Goal: Task Accomplishment & Management: Complete application form

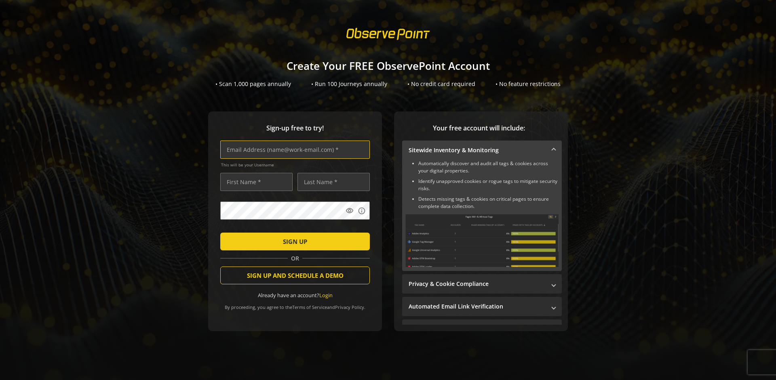
click at [293, 149] on input "text" at bounding box center [294, 150] width 149 height 18
type input "[EMAIL_ADDRESS][DOMAIN_NAME]"
click at [254, 182] on input "text" at bounding box center [256, 182] width 72 height 18
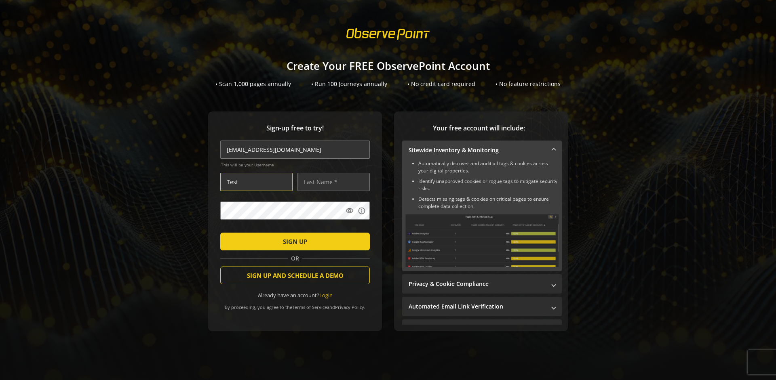
type input "Test"
click at [331, 182] on input "text" at bounding box center [333, 182] width 72 height 18
type input "User"
click at [293, 241] on span "SIGN UP" at bounding box center [295, 241] width 24 height 15
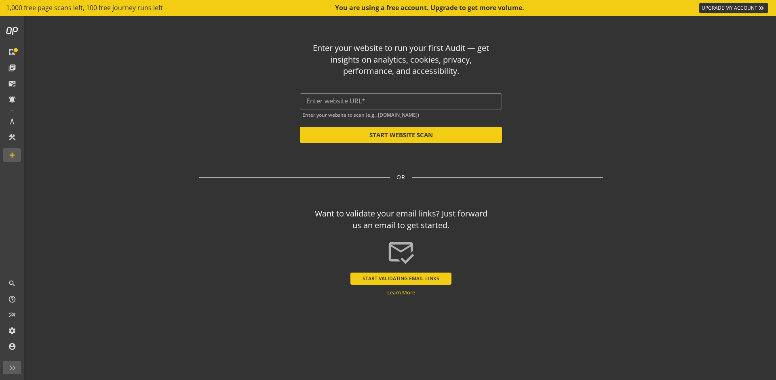
click at [401, 101] on input "text" at bounding box center [400, 101] width 189 height 8
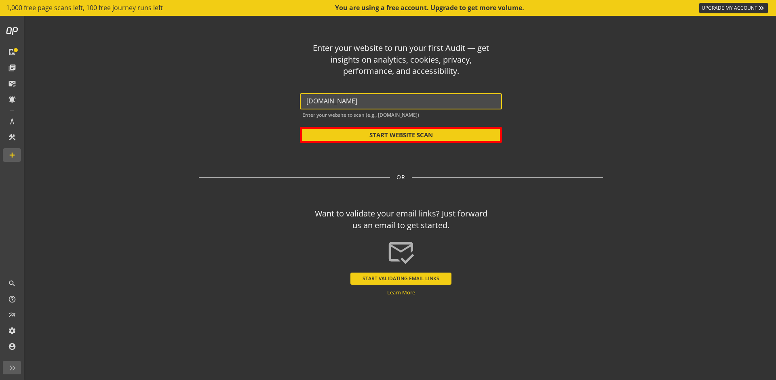
click at [401, 135] on button "START WEBSITE SCAN" at bounding box center [401, 135] width 202 height 16
type input "[URL][DOMAIN_NAME]"
